Goal: Check status: Check status

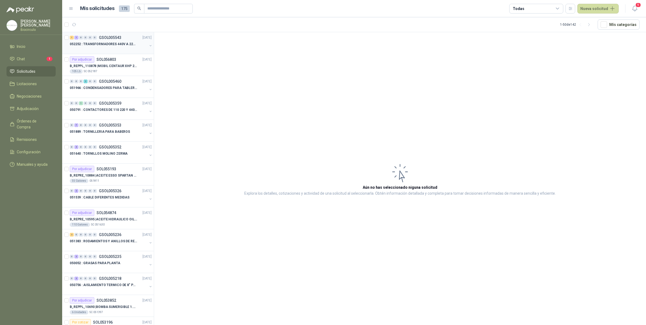
click at [126, 45] on p "052252 : TRANSFORMADORES 440V A 220 V" at bounding box center [103, 44] width 67 height 5
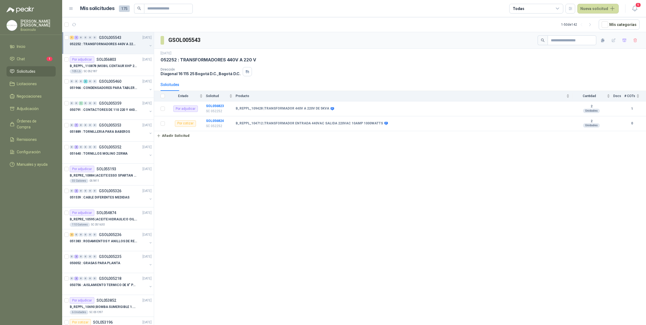
click at [148, 45] on button "button" at bounding box center [150, 46] width 4 height 4
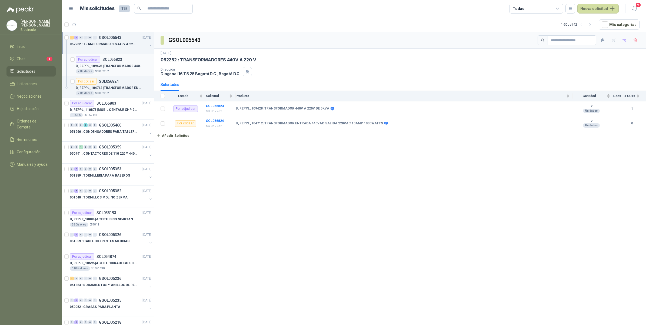
click at [135, 68] on p "B_REPPL_109428 | TRANSFORMADOR 440V A 220V DE 5KVA" at bounding box center [109, 66] width 67 height 5
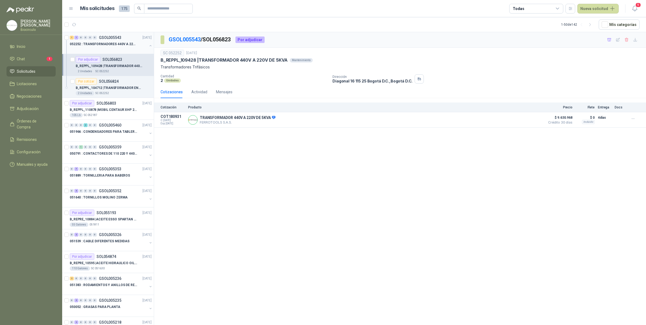
click at [145, 42] on div "052252 : TRANSFORMADORES 440V A 220 V" at bounding box center [111, 46] width 83 height 11
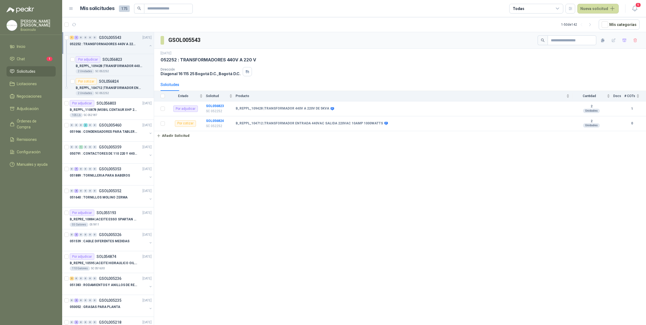
click at [148, 45] on button "button" at bounding box center [150, 46] width 4 height 4
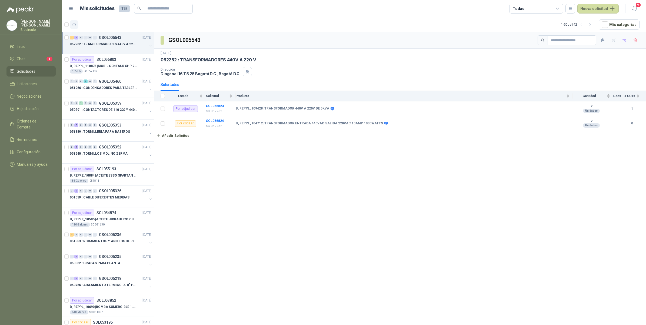
click at [72, 24] on icon "button" at bounding box center [74, 24] width 5 height 5
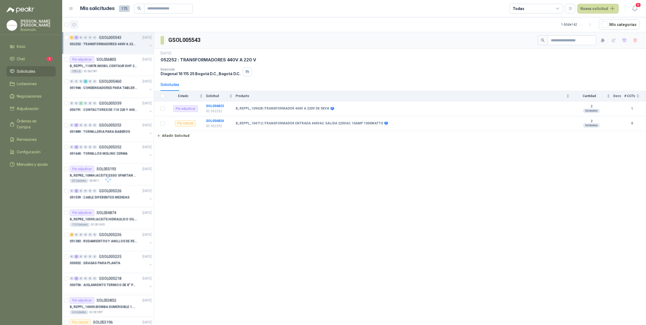
click at [72, 24] on icon "button" at bounding box center [74, 24] width 5 height 5
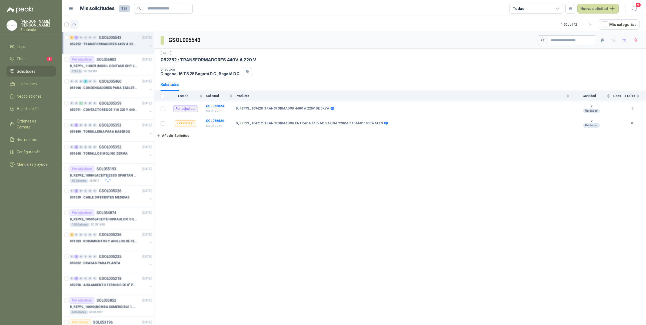
click at [72, 24] on icon "button" at bounding box center [74, 24] width 5 height 5
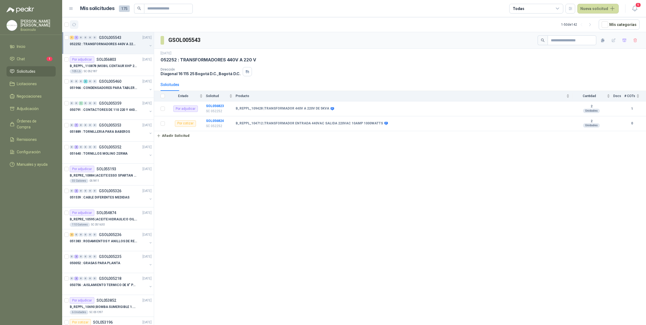
click at [72, 24] on icon "button" at bounding box center [74, 24] width 5 height 5
